Goal: Find specific page/section: Find specific page/section

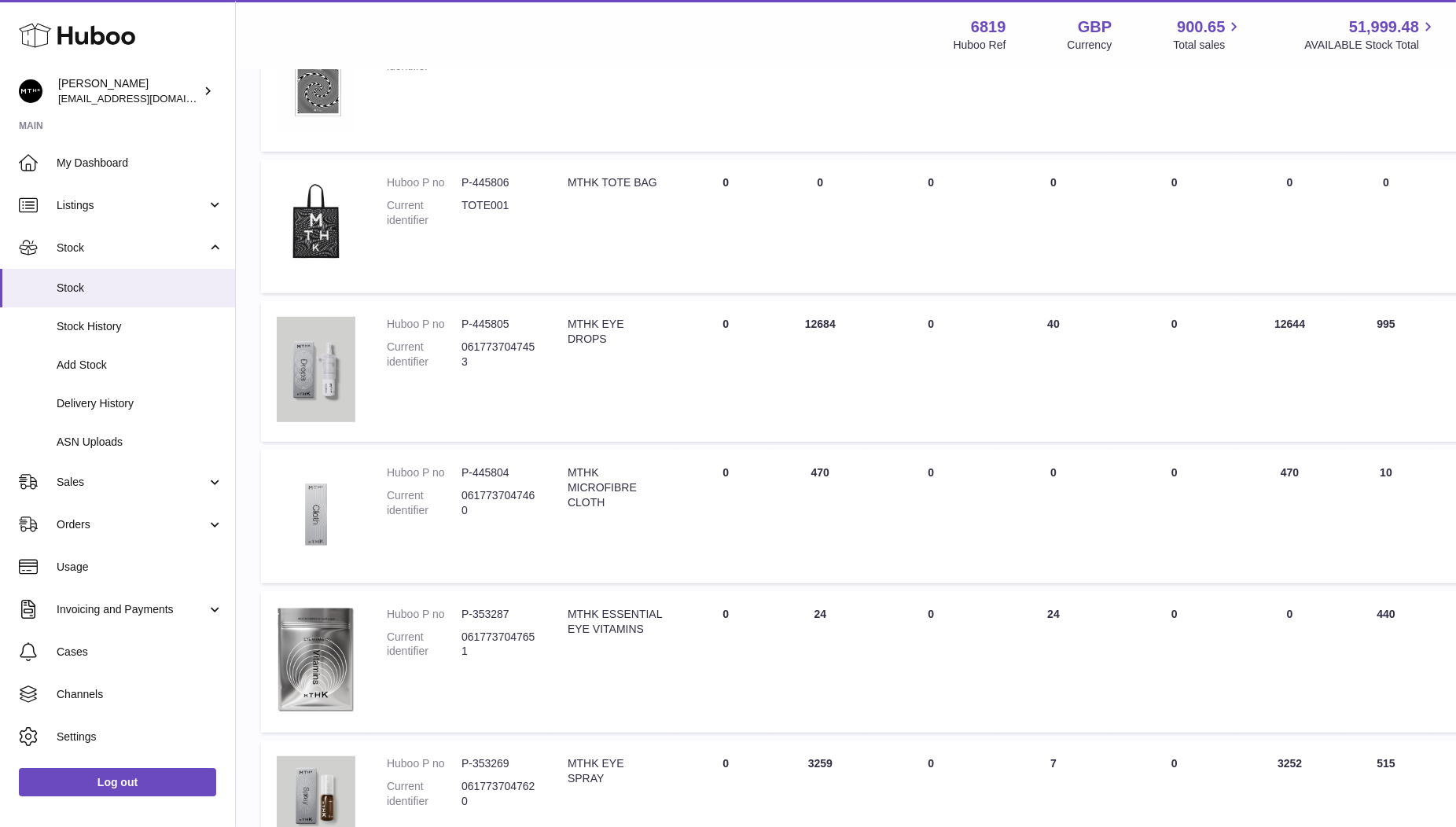
scroll to position [824, 0]
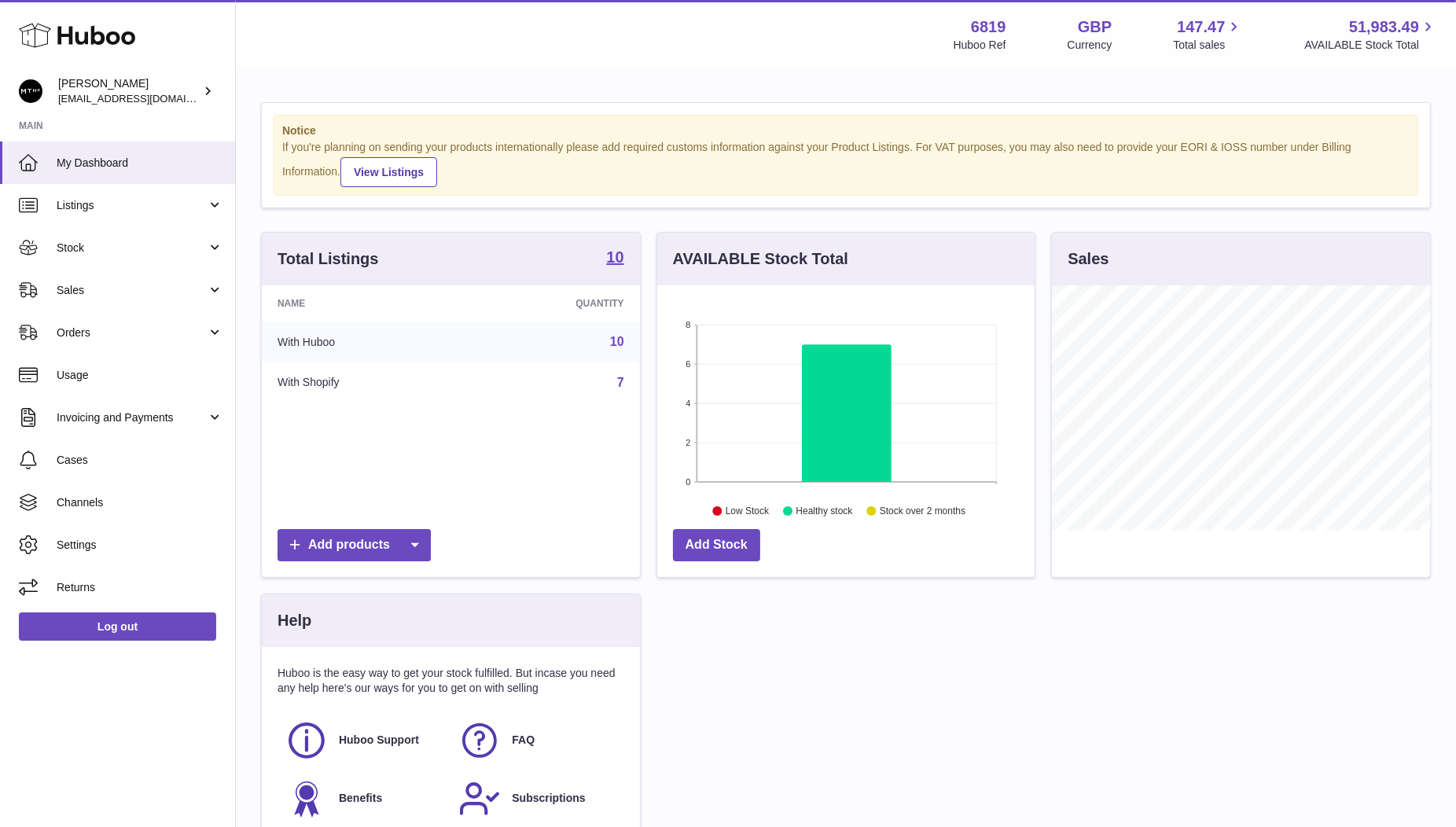
scroll to position [156, 0]
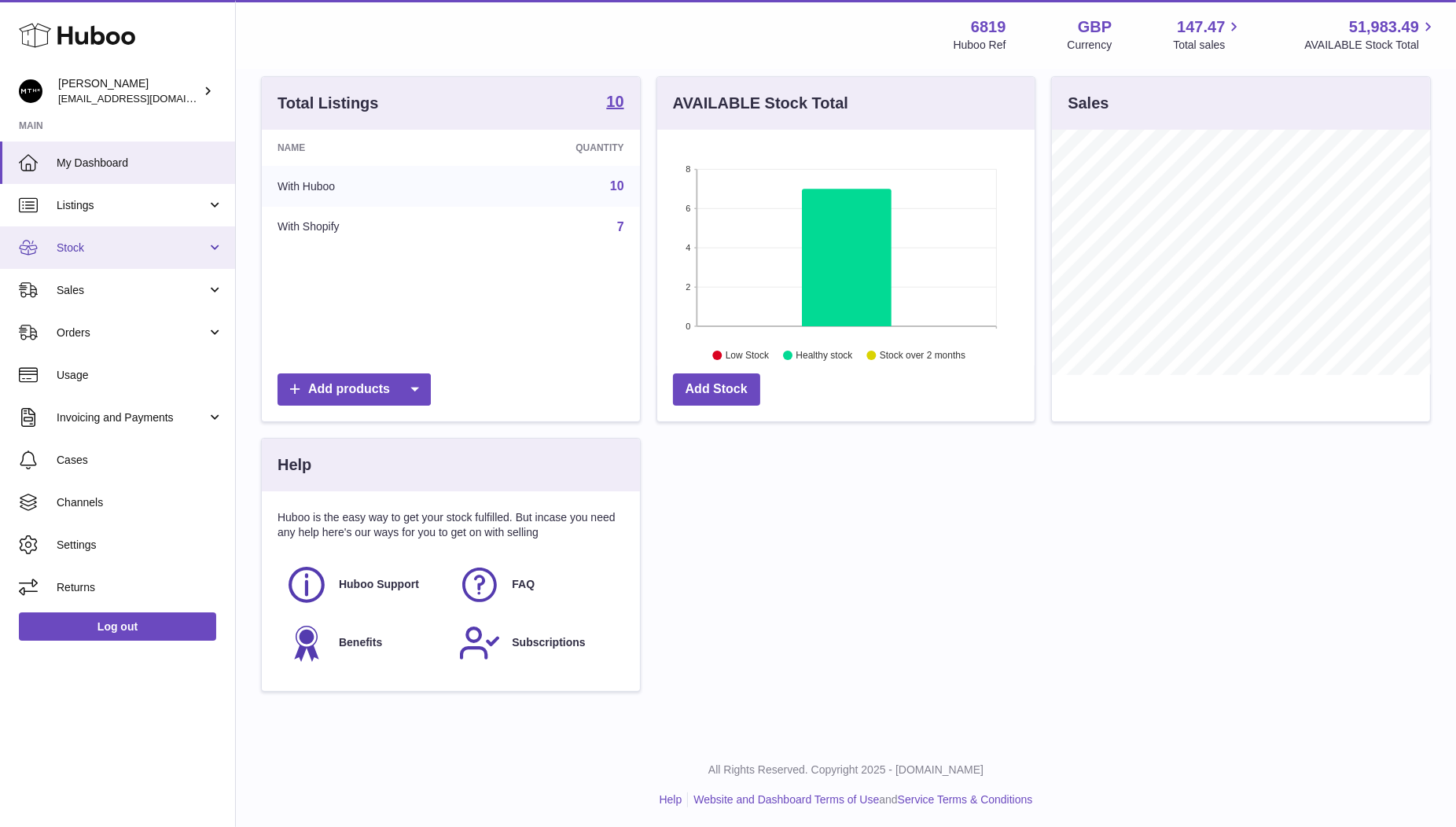
click at [85, 257] on link "Stock" at bounding box center [117, 248] width 235 height 43
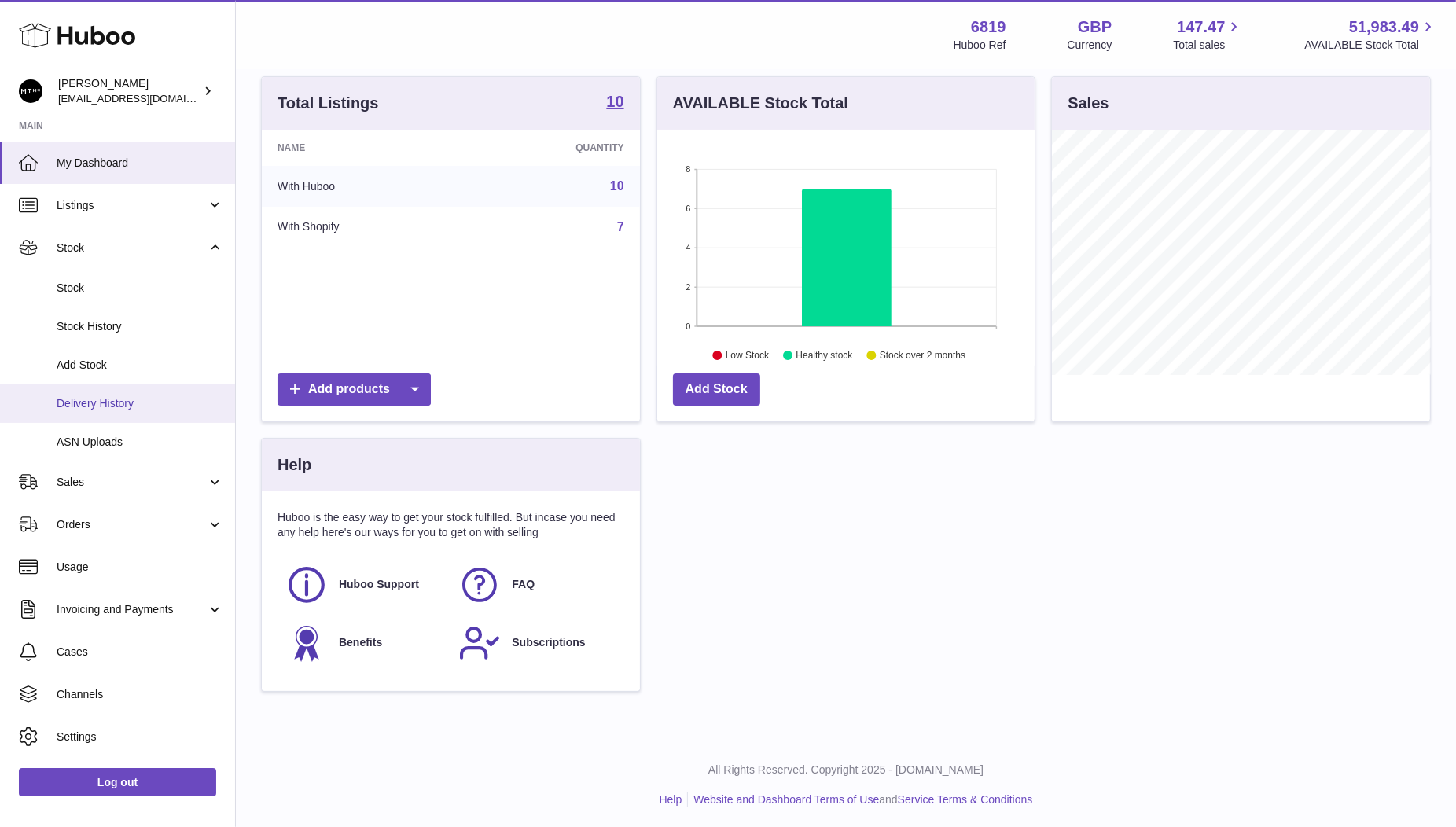
click at [101, 398] on span "Delivery History" at bounding box center [139, 403] width 167 height 15
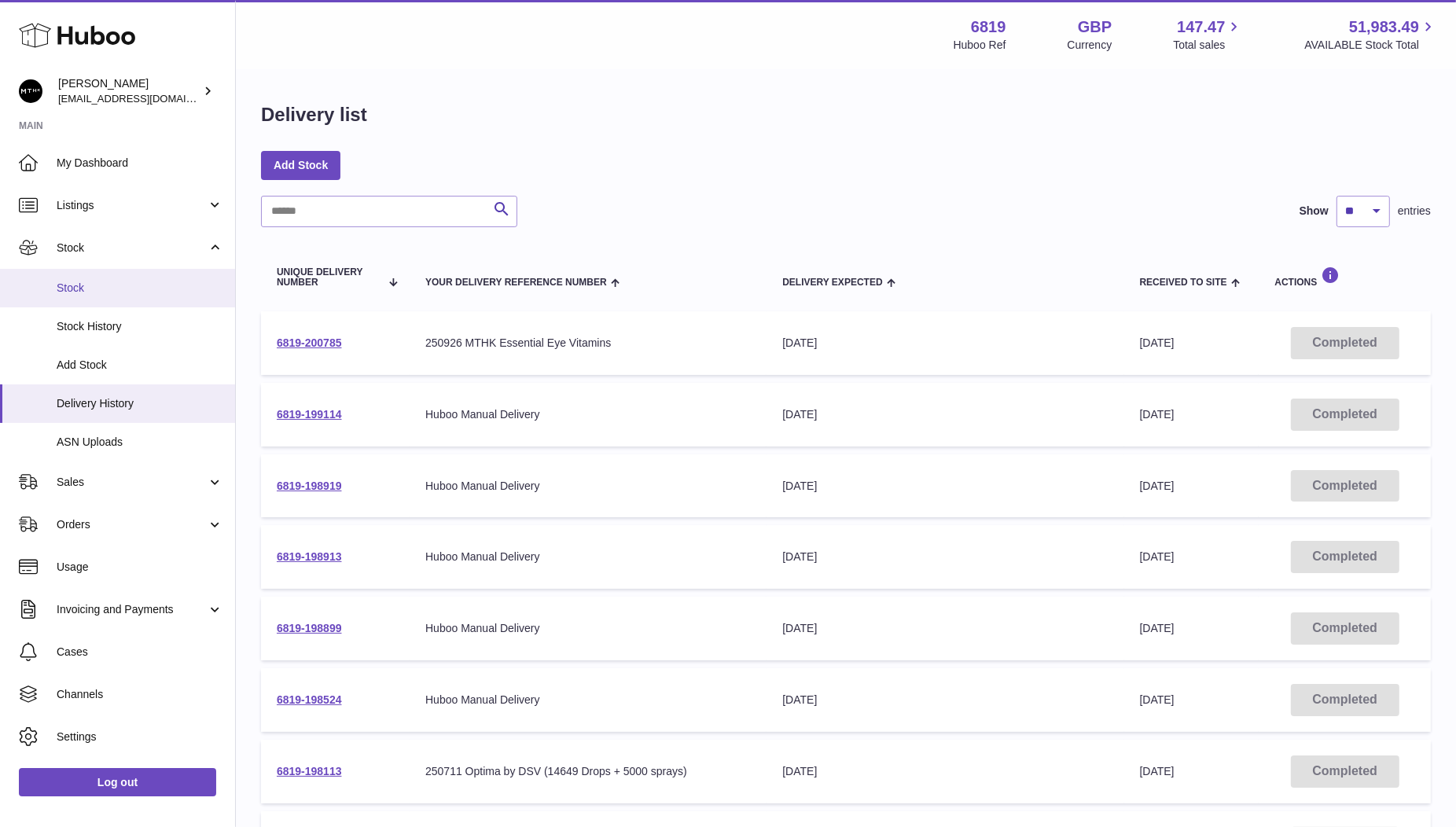
click at [76, 294] on span "Stock" at bounding box center [139, 288] width 167 height 15
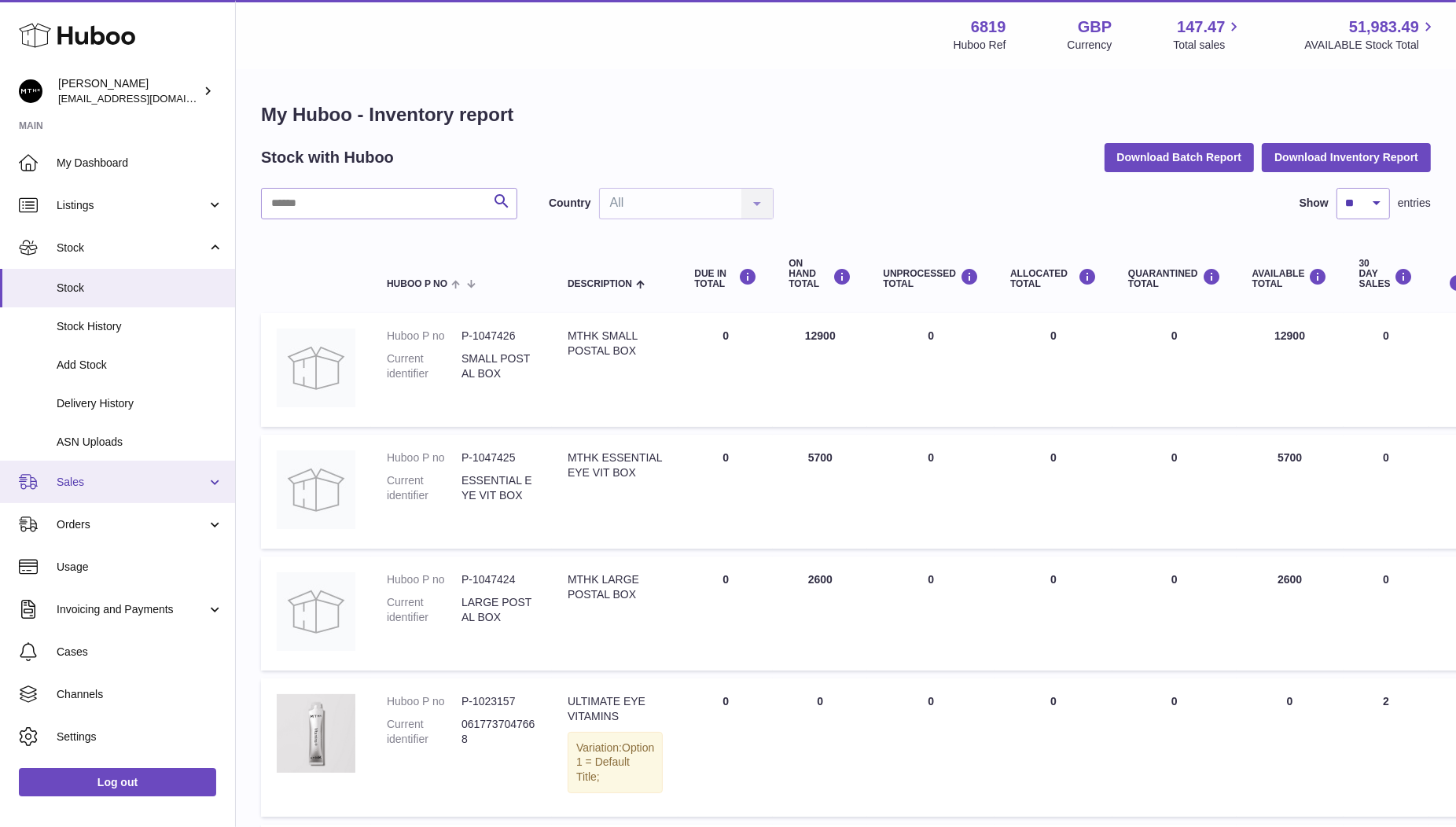
click at [69, 478] on span "Sales" at bounding box center [131, 481] width 150 height 15
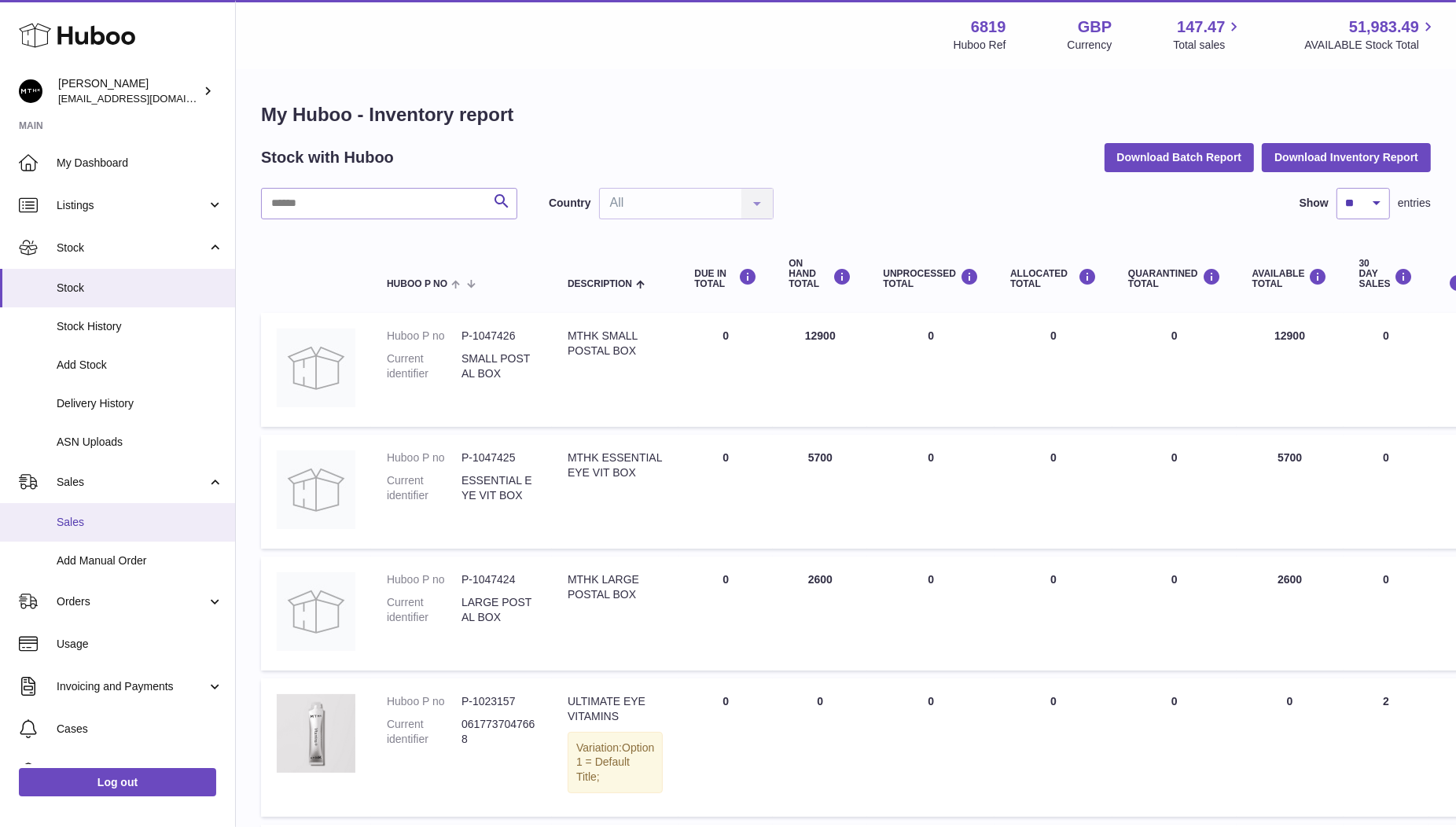
click at [74, 516] on span "Sales" at bounding box center [139, 522] width 167 height 15
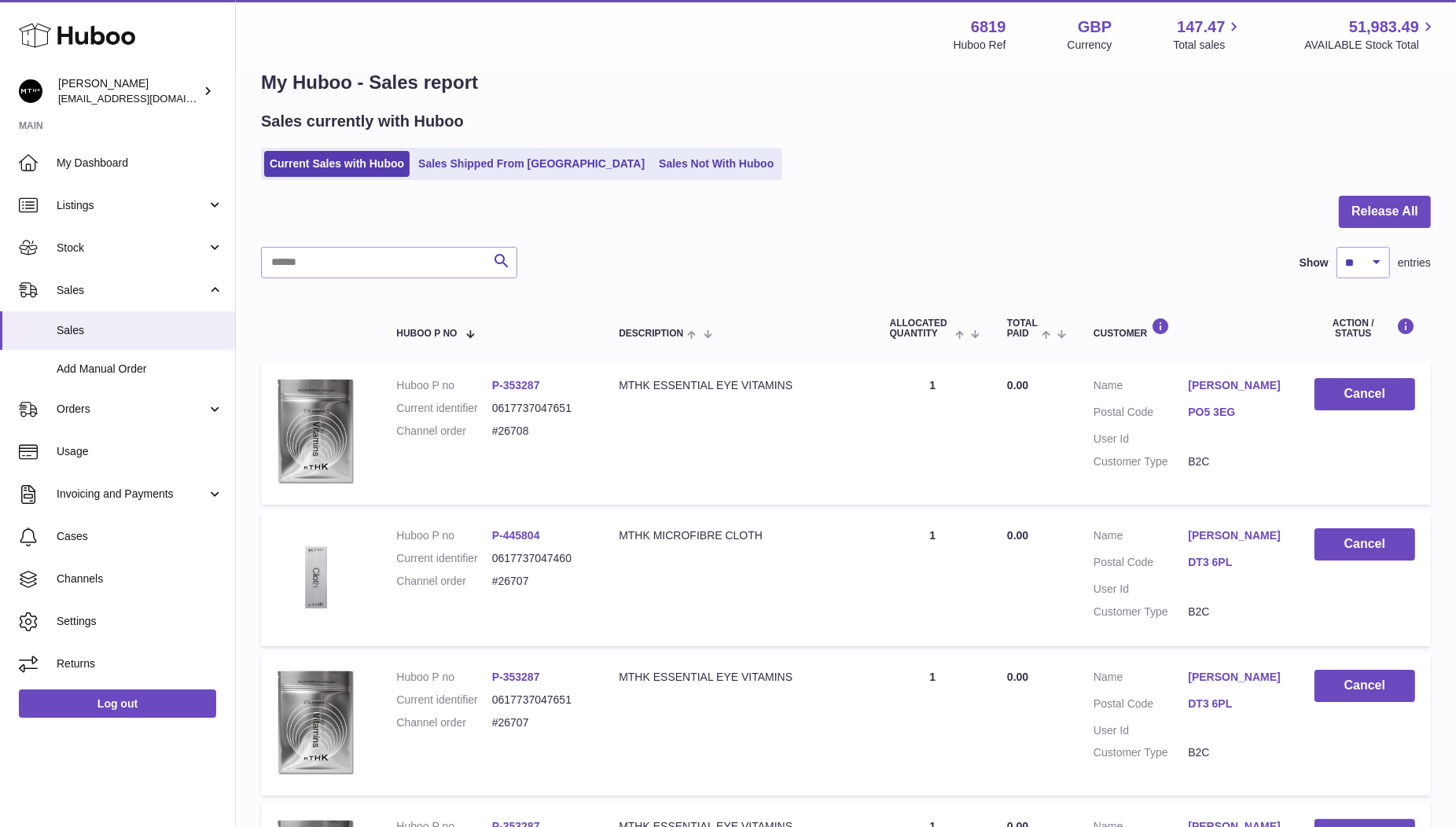
scroll to position [27, 0]
